Goal: Transaction & Acquisition: Purchase product/service

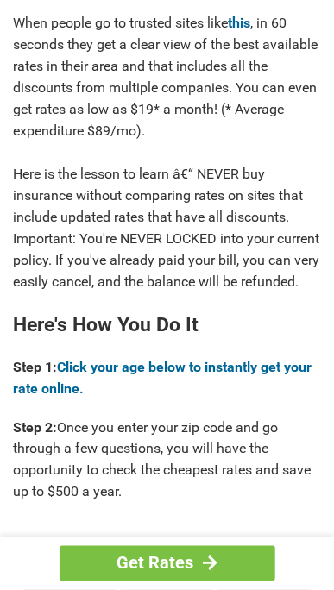
scroll to position [1260, 0]
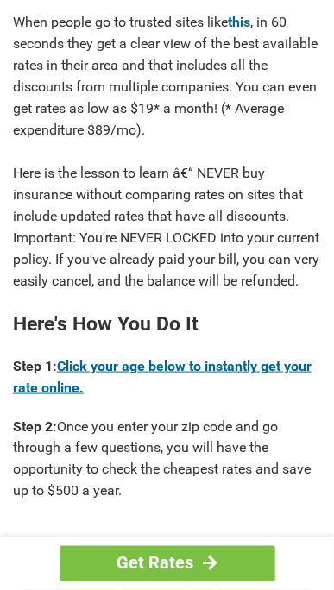
click at [93, 396] on link "Click your age below to instantly get your rate online." at bounding box center [162, 377] width 299 height 38
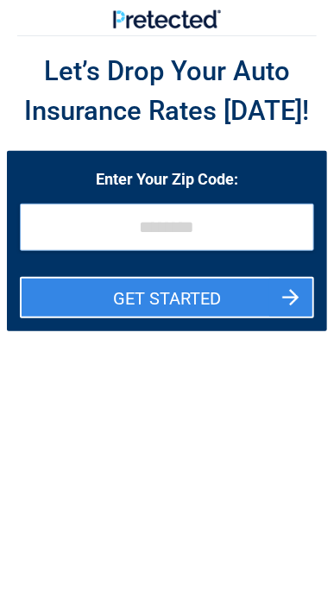
click at [129, 233] on input "tel" at bounding box center [167, 227] width 294 height 47
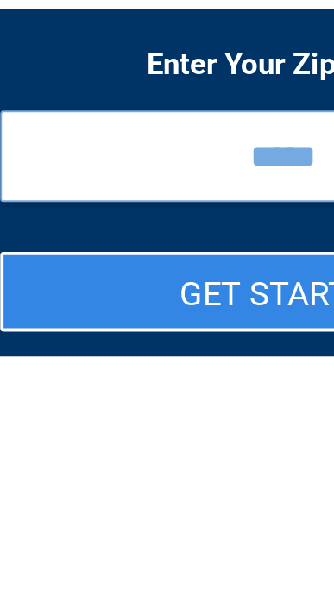
type input "*****"
